Goal: Find specific page/section: Find specific page/section

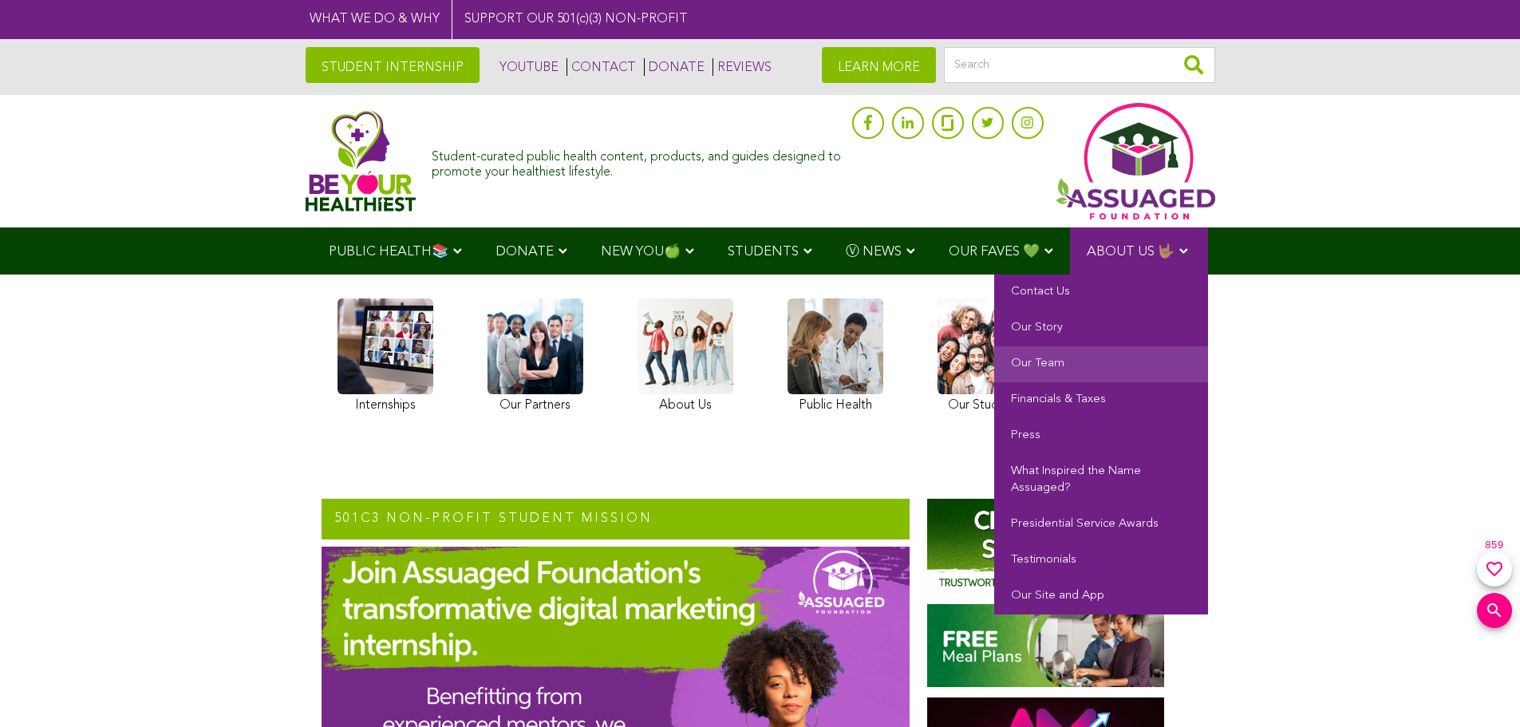
click at [1030, 353] on link "Our Team" at bounding box center [1101, 364] width 214 height 36
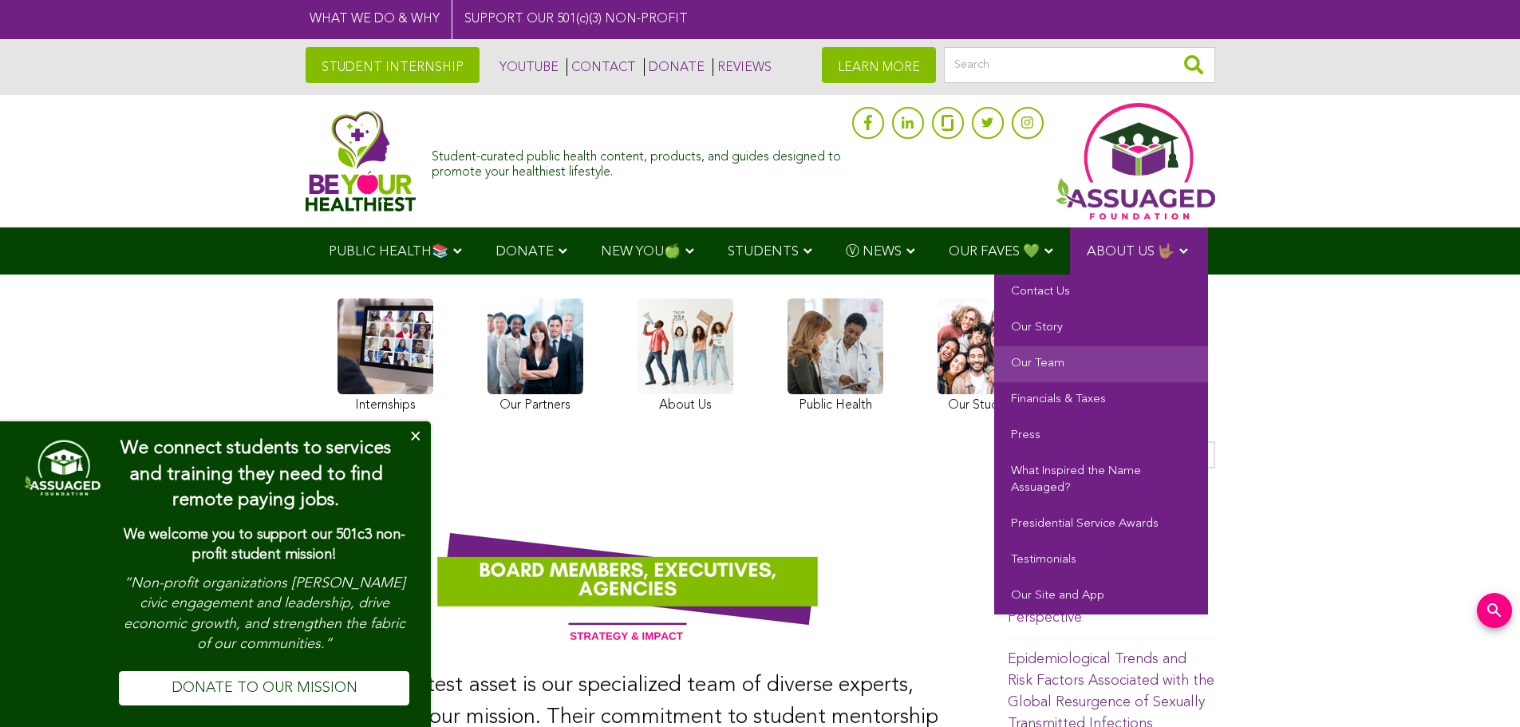
click at [1058, 356] on link "Our Team" at bounding box center [1101, 364] width 214 height 36
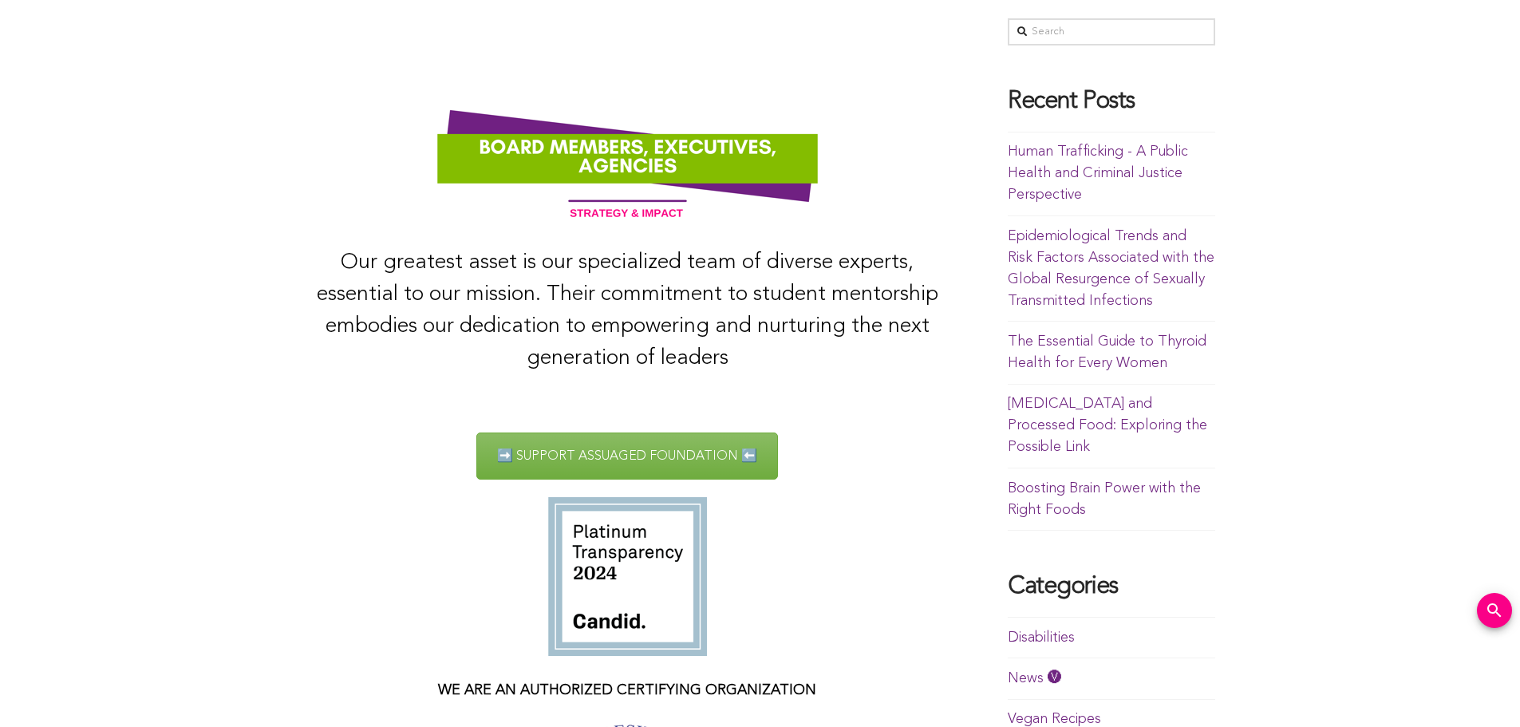
scroll to position [479, 0]
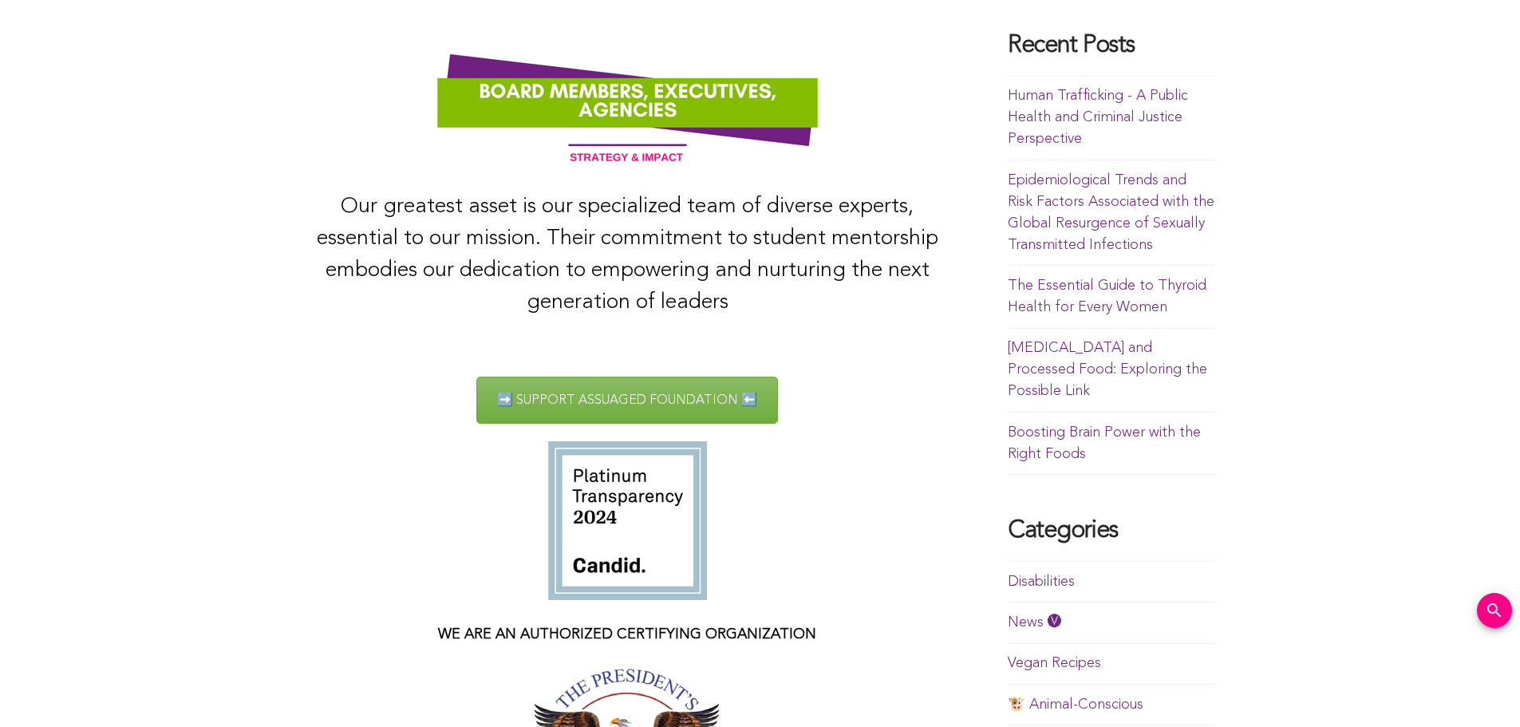
click at [683, 127] on img at bounding box center [628, 100] width 644 height 160
click at [669, 105] on img at bounding box center [628, 100] width 644 height 160
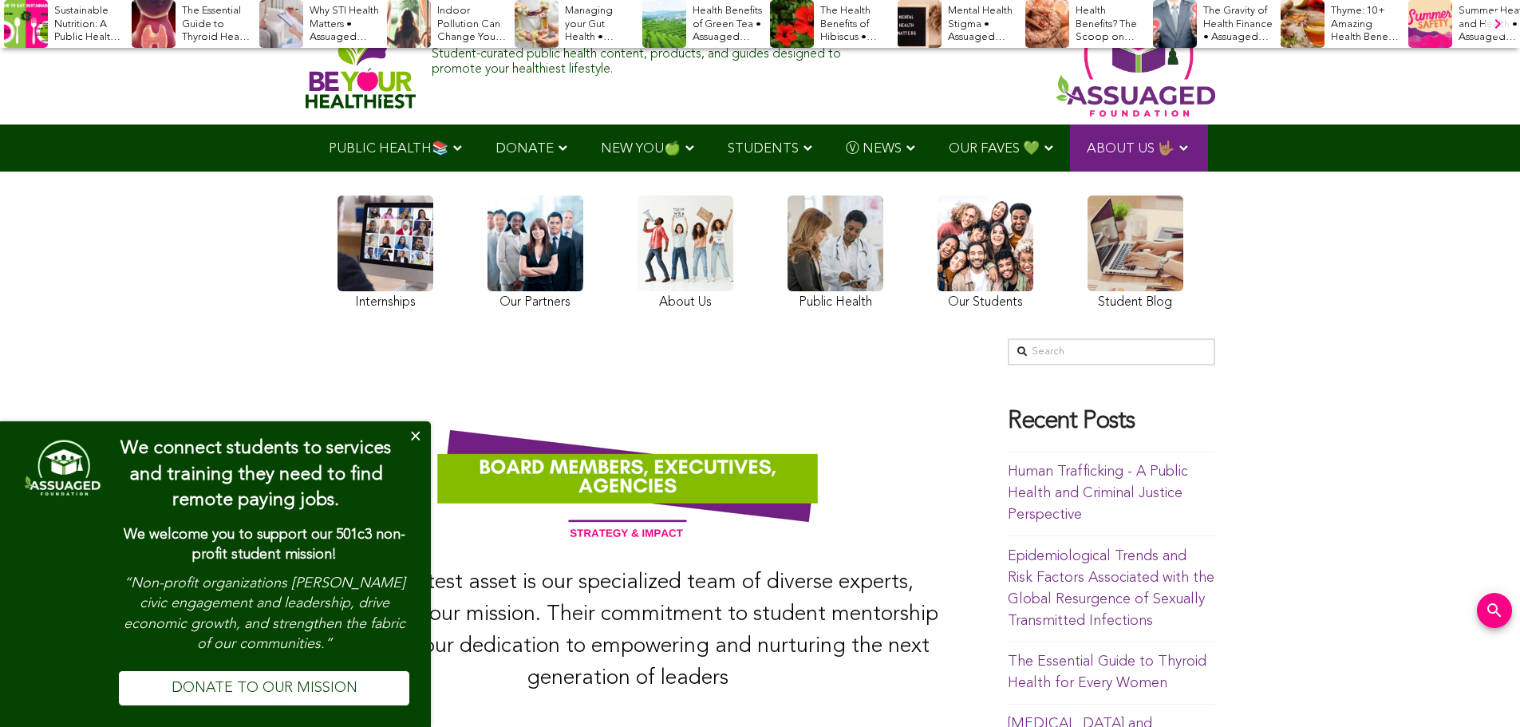
scroll to position [0, 0]
